Goal: Transaction & Acquisition: Obtain resource

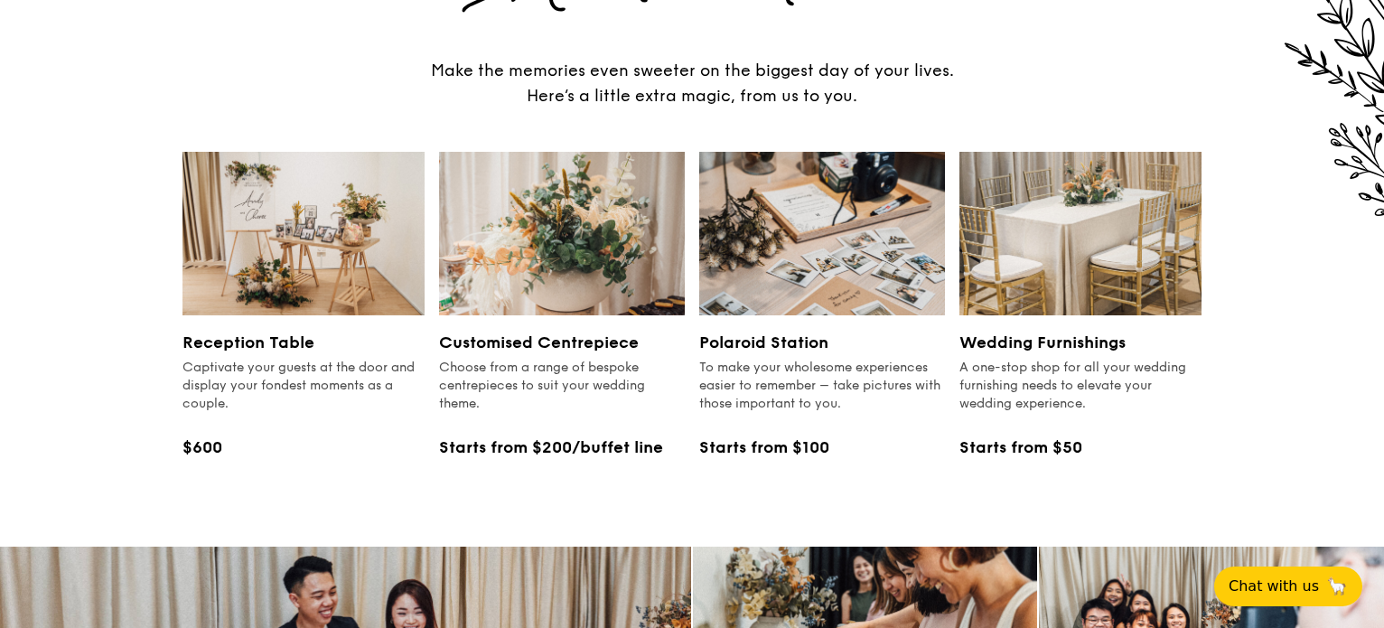
scroll to position [2143, 0]
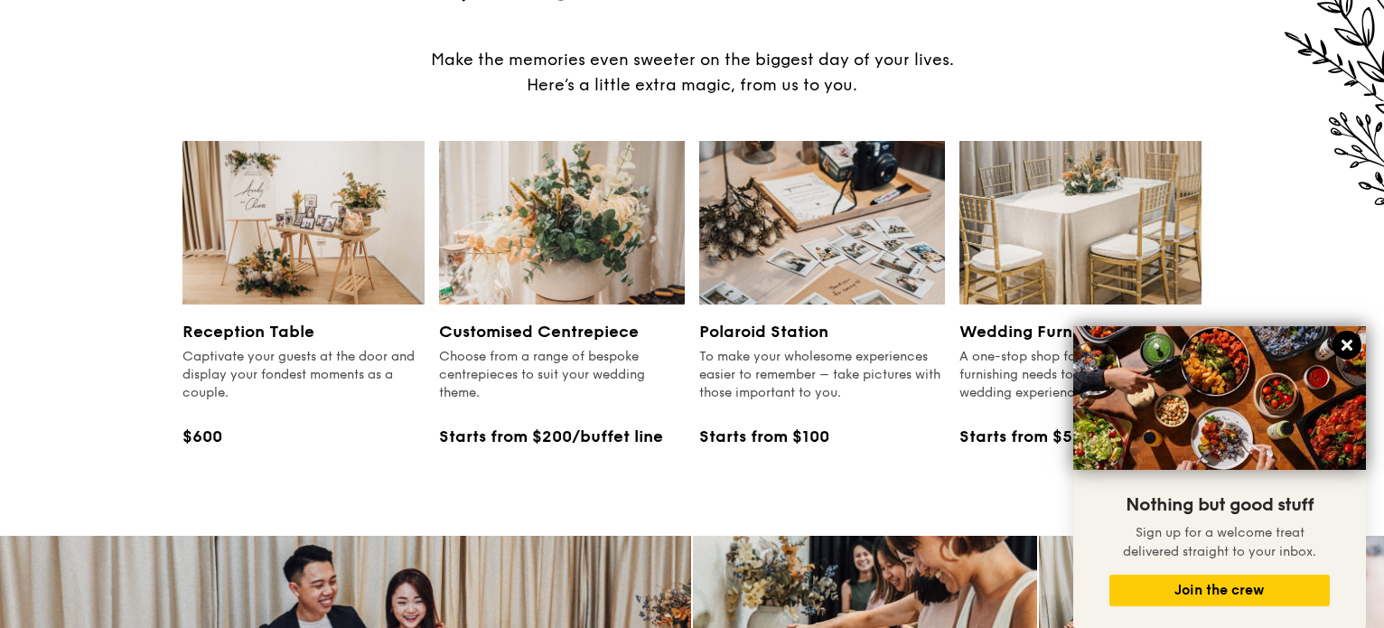
click at [1345, 339] on icon at bounding box center [1347, 345] width 16 height 16
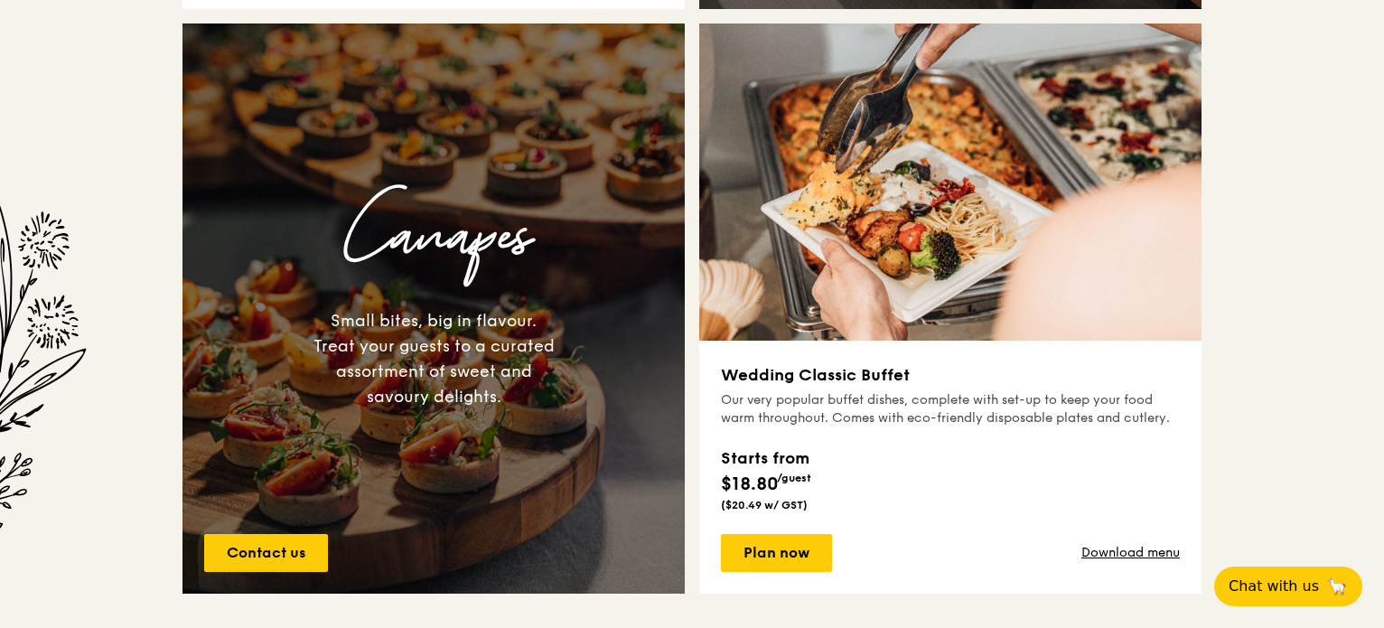
scroll to position [1240, 0]
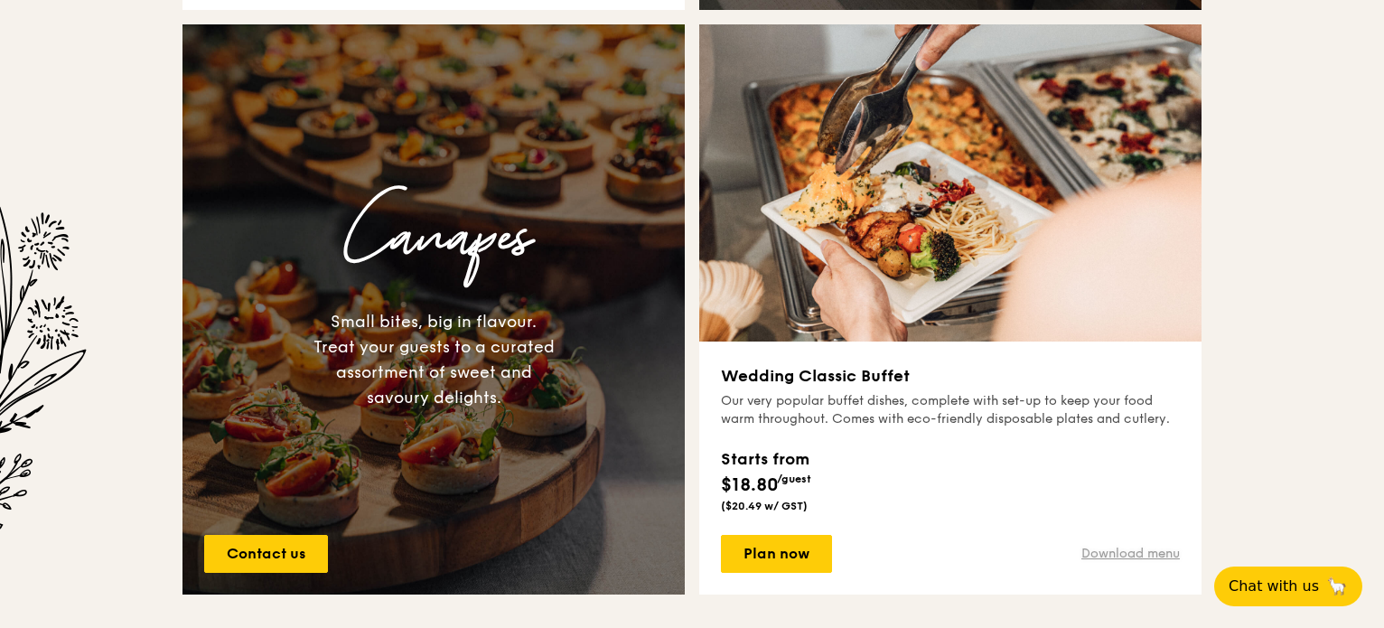
click at [1102, 552] on link "Download menu" at bounding box center [1130, 554] width 98 height 18
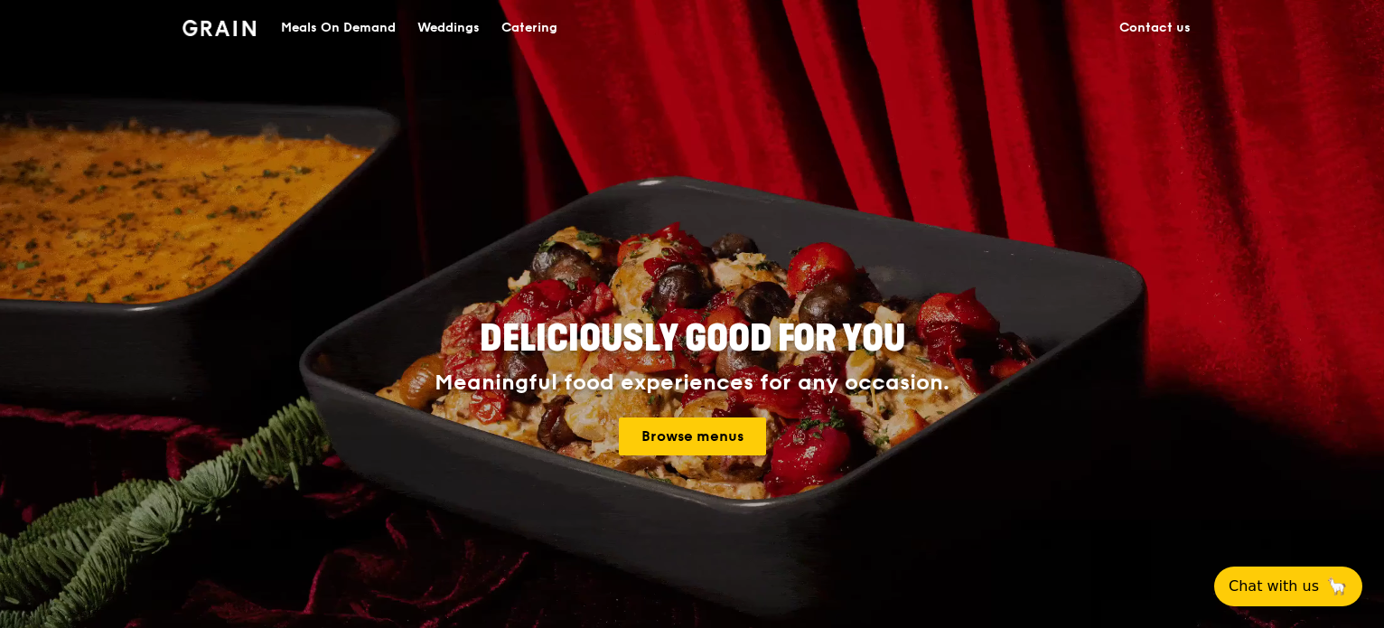
click at [452, 21] on div "Weddings" at bounding box center [448, 28] width 62 height 54
